Goal: Information Seeking & Learning: Learn about a topic

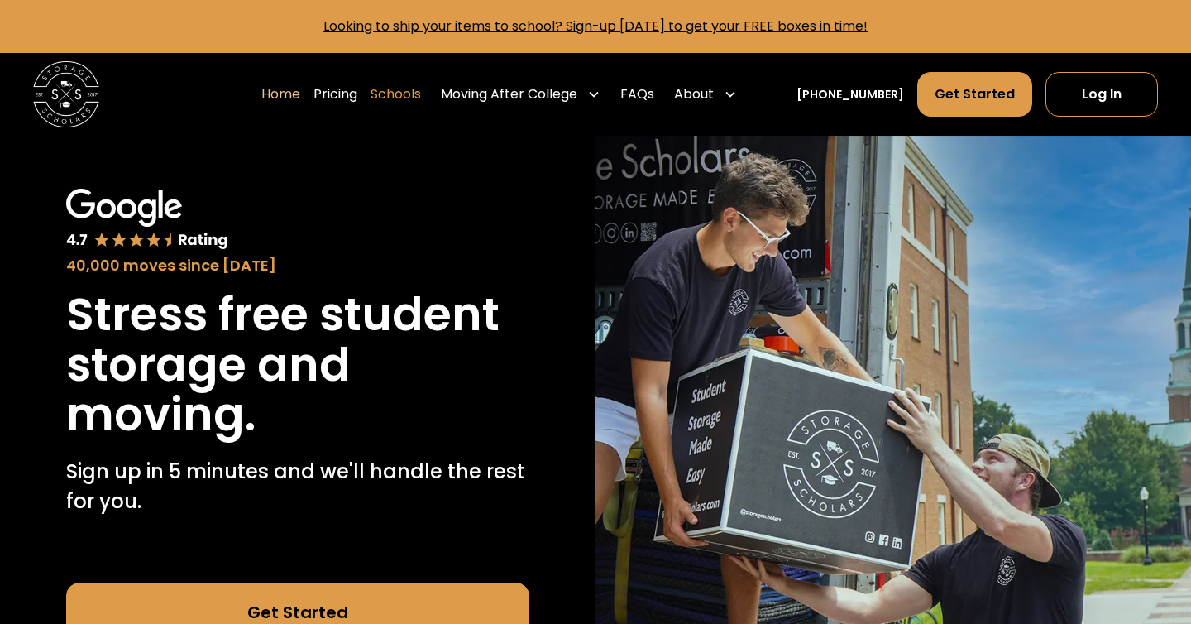
click at [418, 92] on link "Schools" at bounding box center [396, 94] width 50 height 46
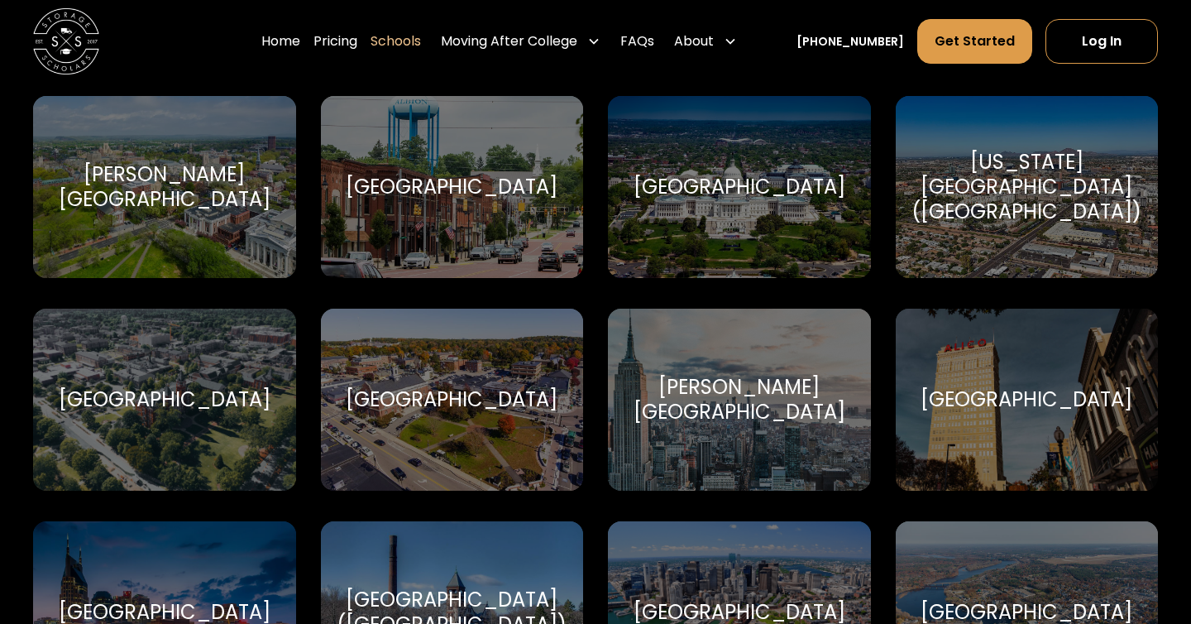
scroll to position [443, 0]
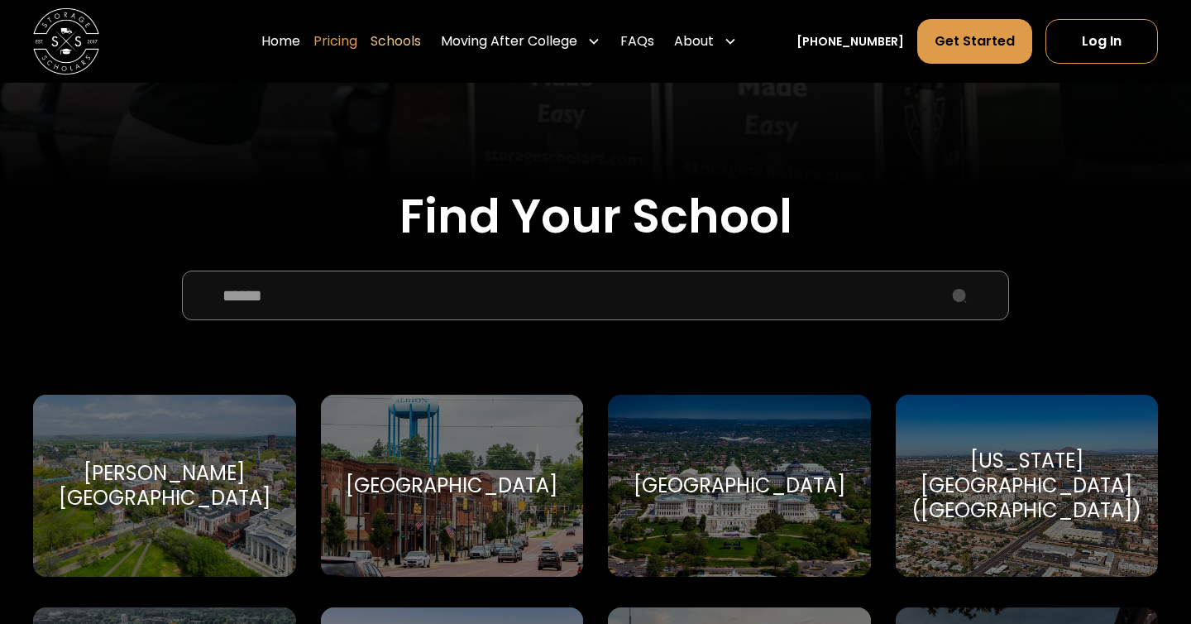
click at [357, 44] on link "Pricing" at bounding box center [336, 41] width 44 height 46
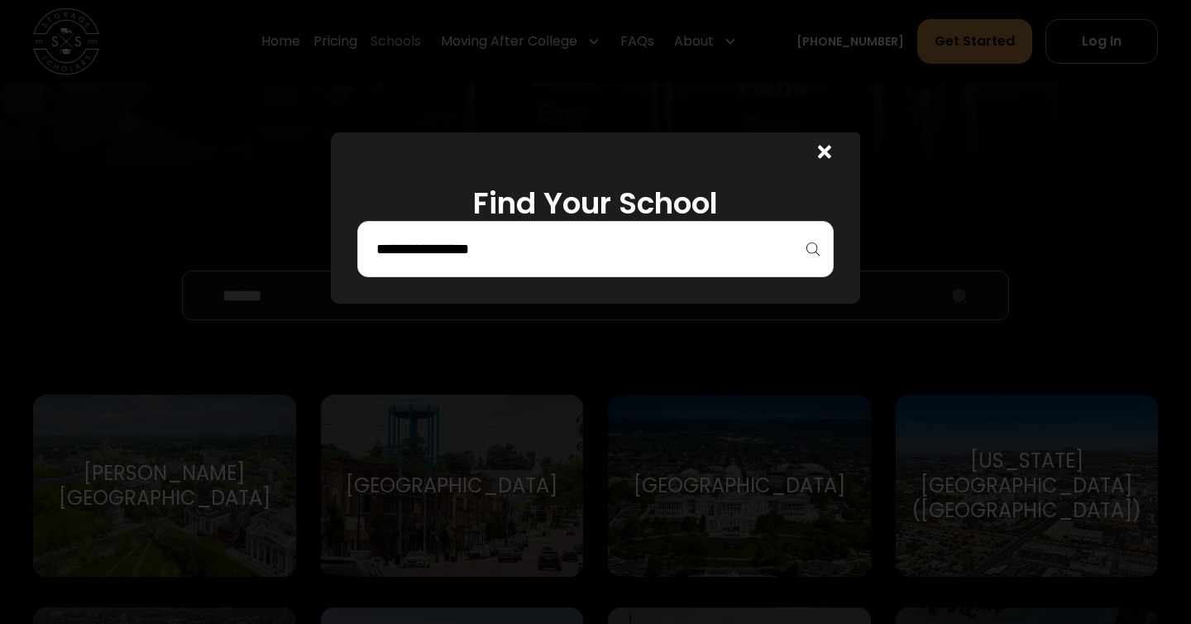
click at [639, 242] on input "search" at bounding box center [596, 249] width 442 height 28
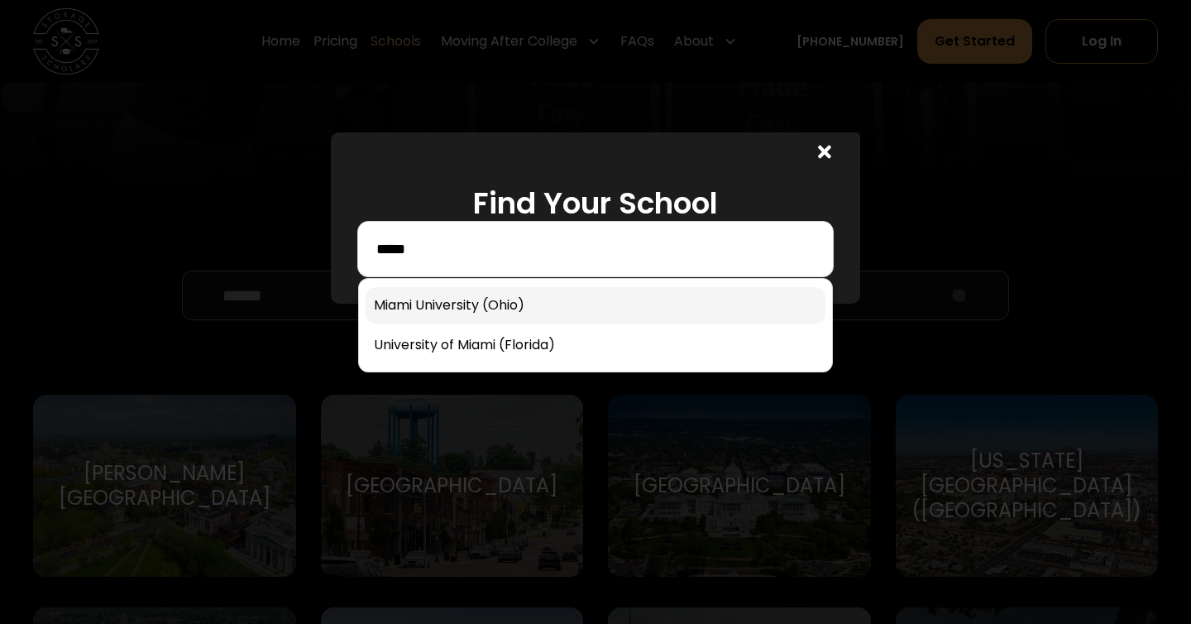
type input "*****"
click at [576, 294] on link at bounding box center [596, 305] width 460 height 36
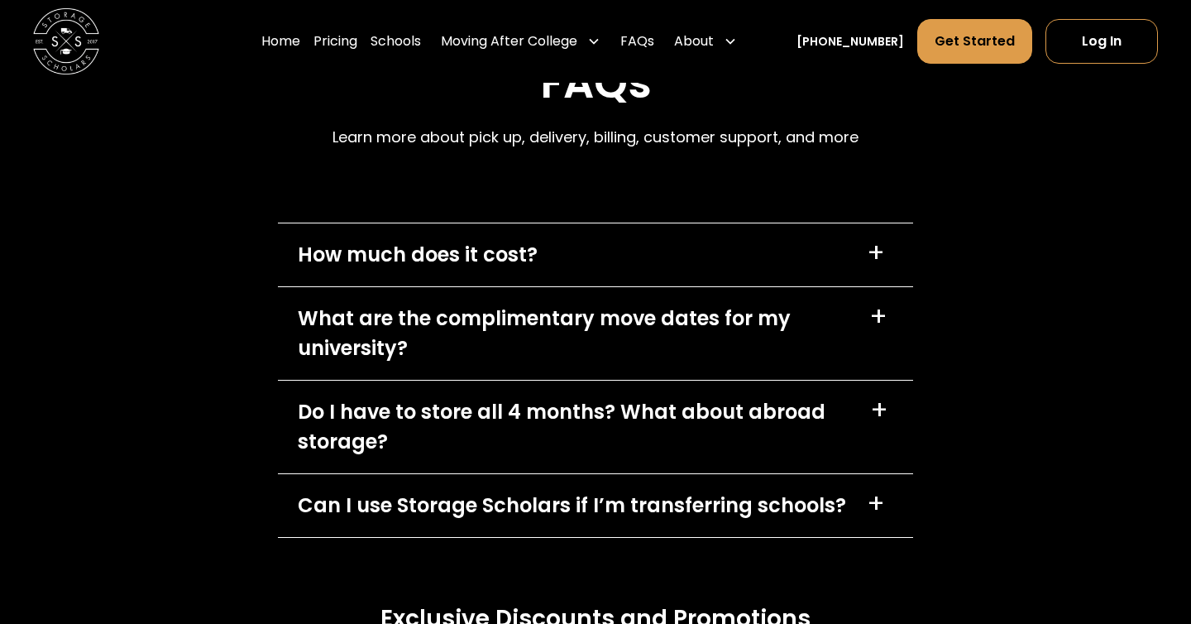
scroll to position [7310, 0]
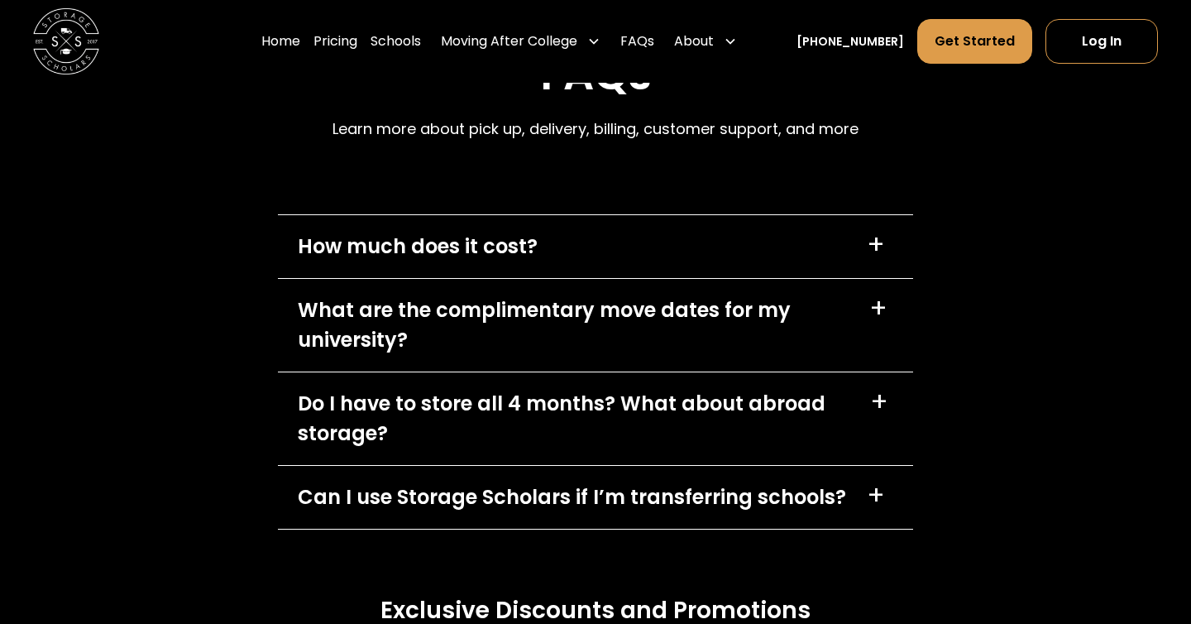
click at [481, 232] on div "How much does it cost?" at bounding box center [418, 247] width 240 height 30
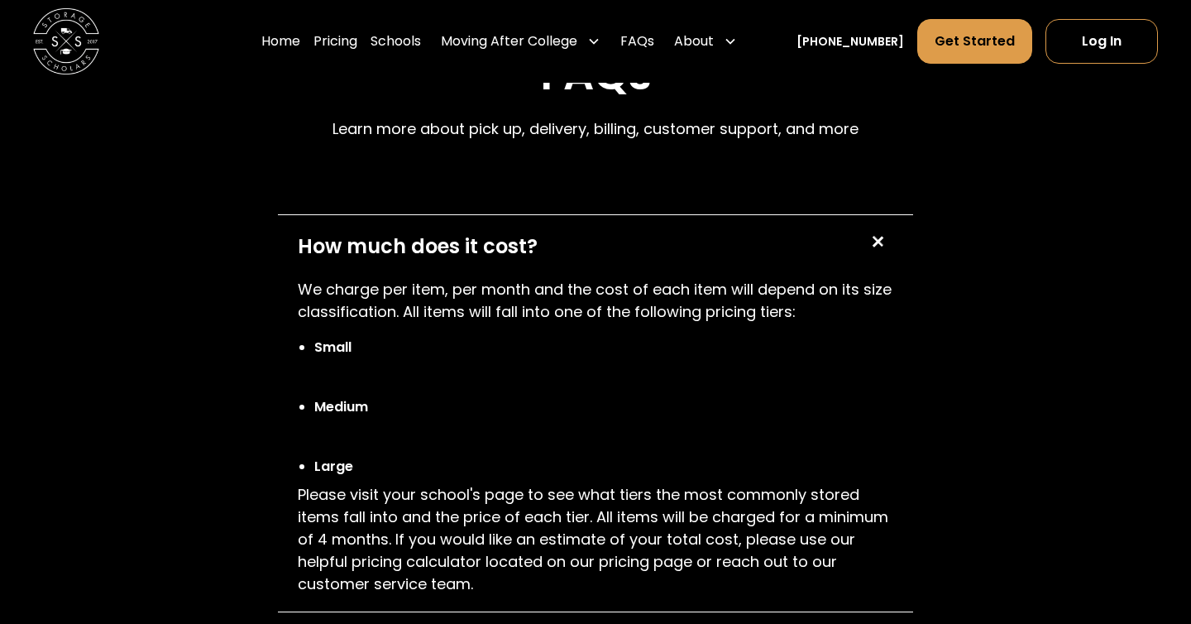
click at [481, 232] on div "How much does it cost?" at bounding box center [418, 247] width 240 height 30
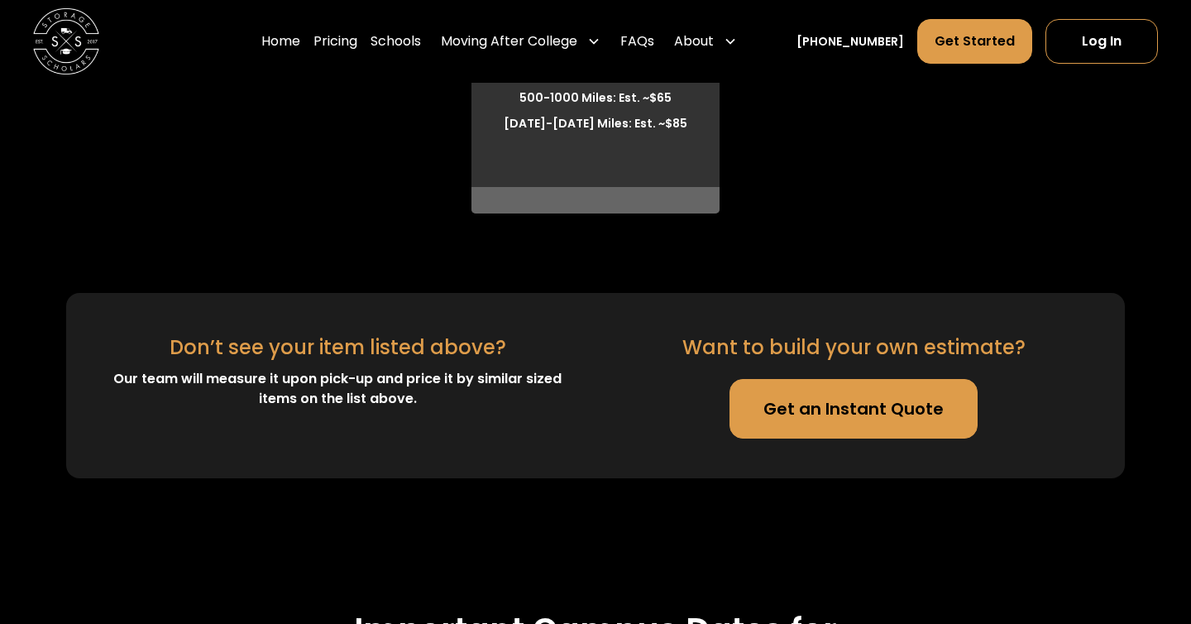
scroll to position [4797, 0]
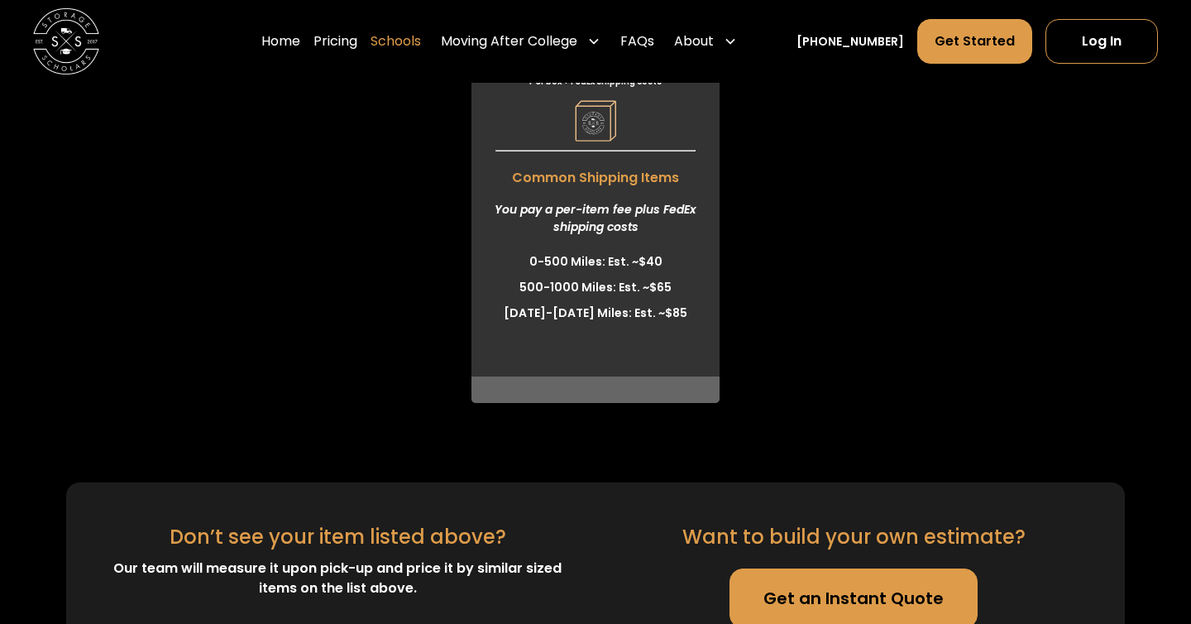
click at [419, 50] on link "Schools" at bounding box center [396, 41] width 50 height 46
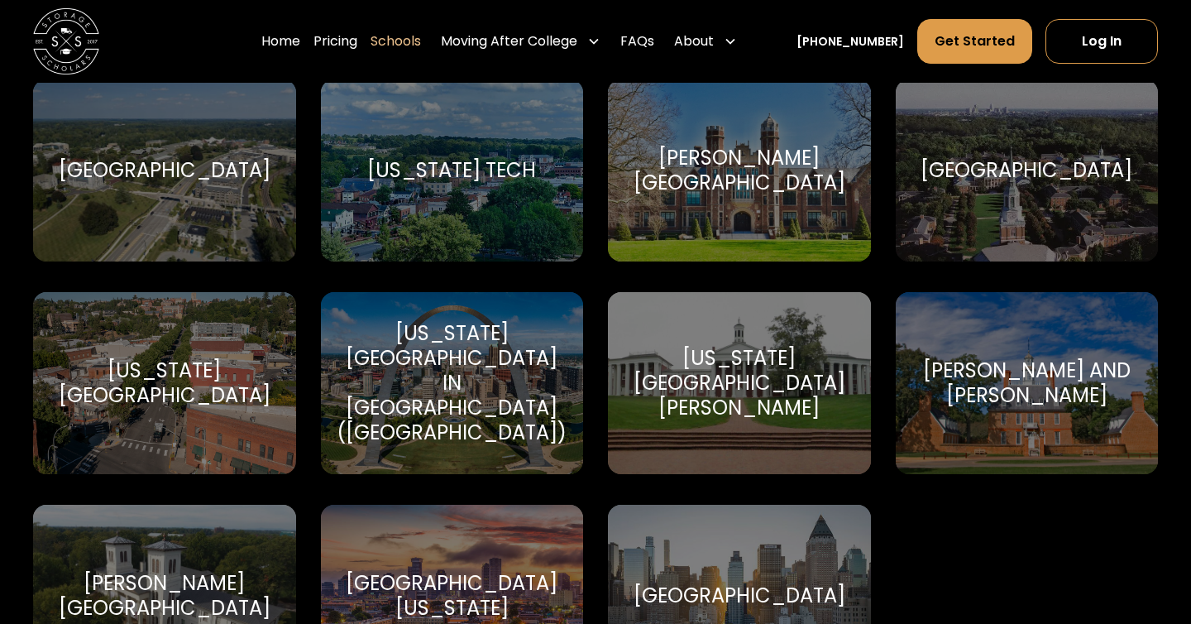
scroll to position [9900, 0]
click at [997, 180] on div "[GEOGRAPHIC_DATA] [GEOGRAPHIC_DATA]" at bounding box center [1027, 171] width 263 height 182
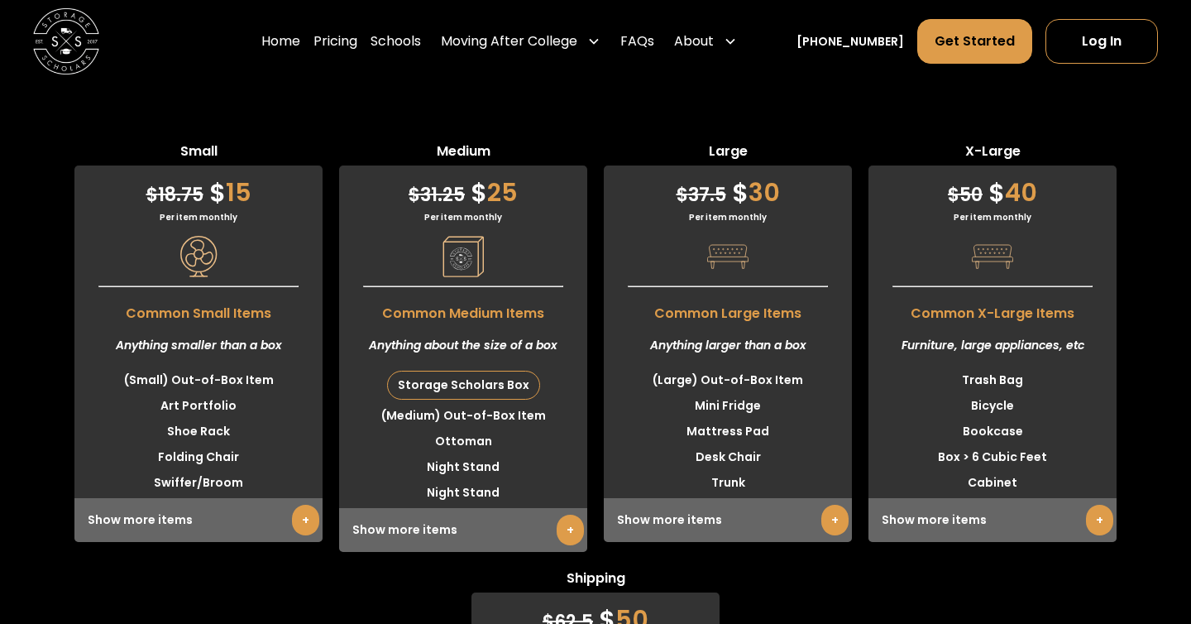
scroll to position [4303, 0]
